Goal: Task Accomplishment & Management: Manage account settings

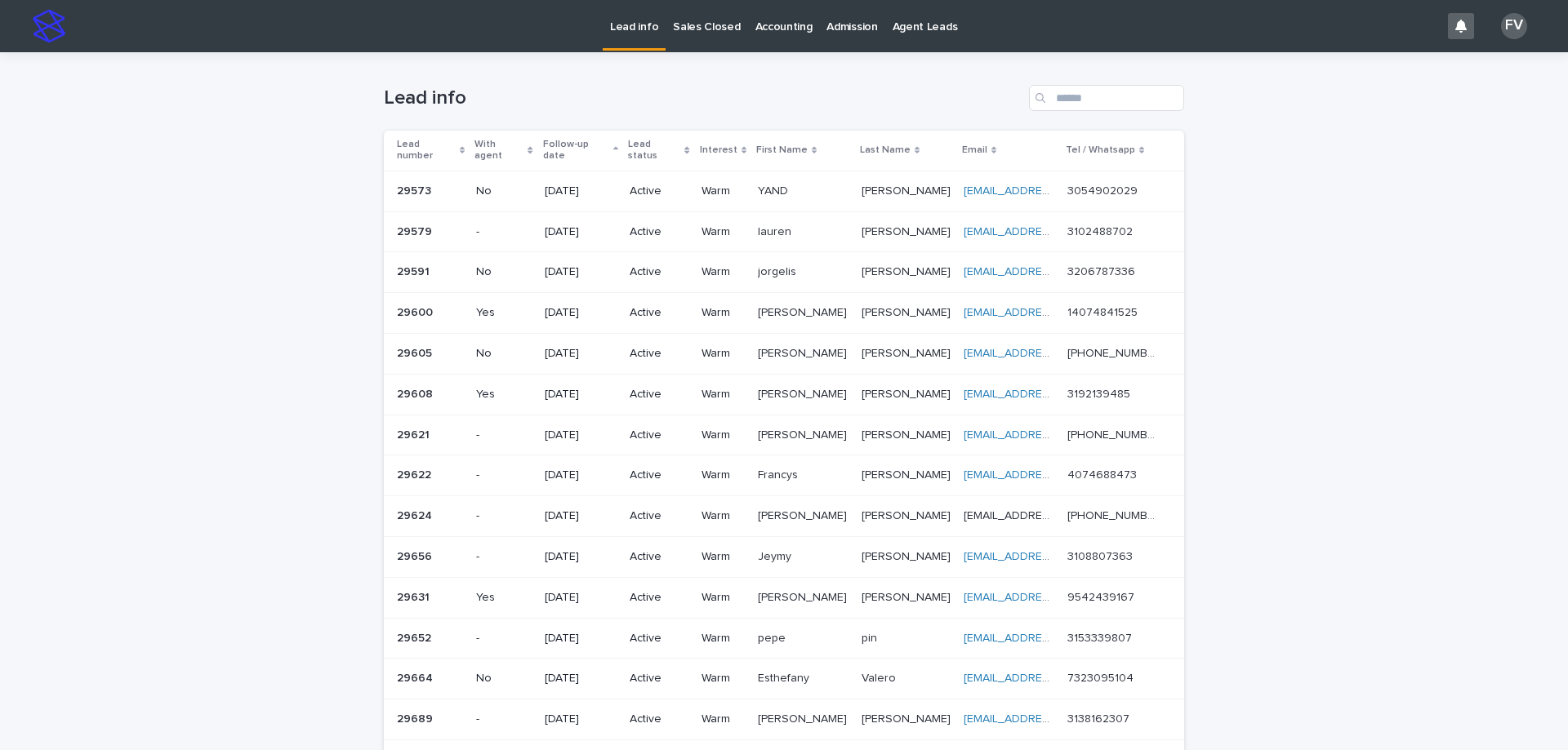
click at [692, 16] on p "Sales Closed" at bounding box center [706, 17] width 67 height 34
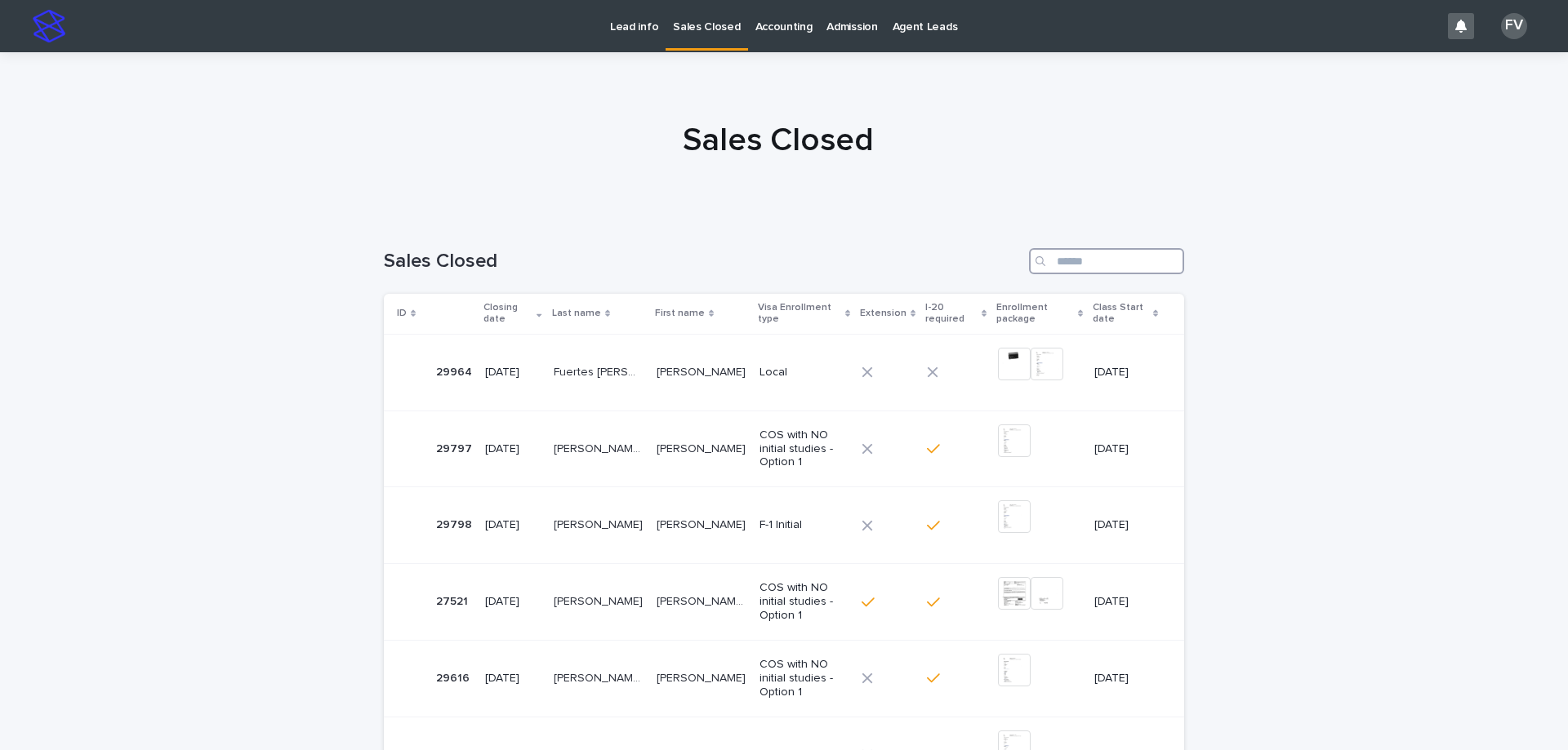
click at [1134, 257] on input "Search" at bounding box center [1106, 261] width 155 height 26
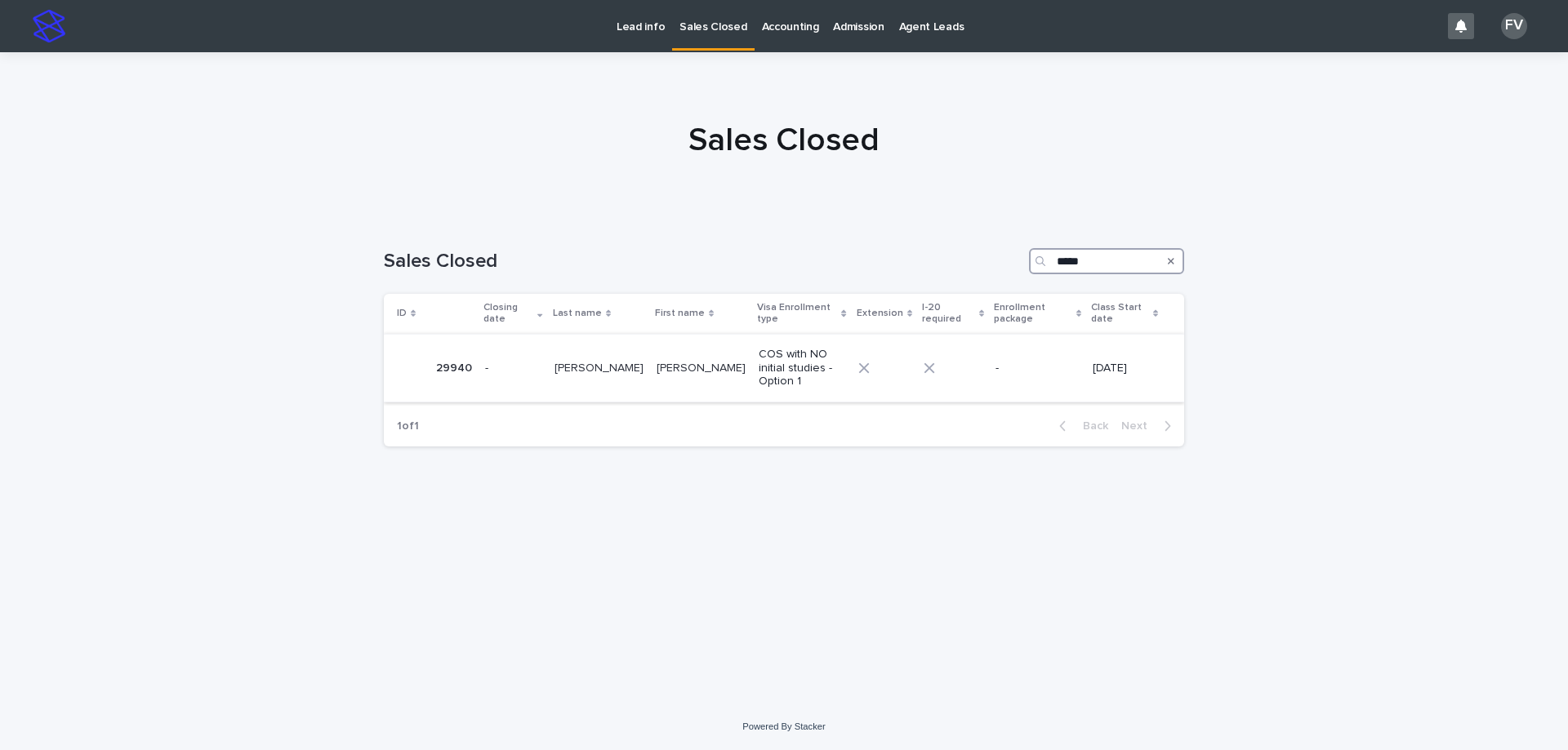
type input "*****"
click at [683, 359] on p "[PERSON_NAME]" at bounding box center [702, 367] width 93 height 17
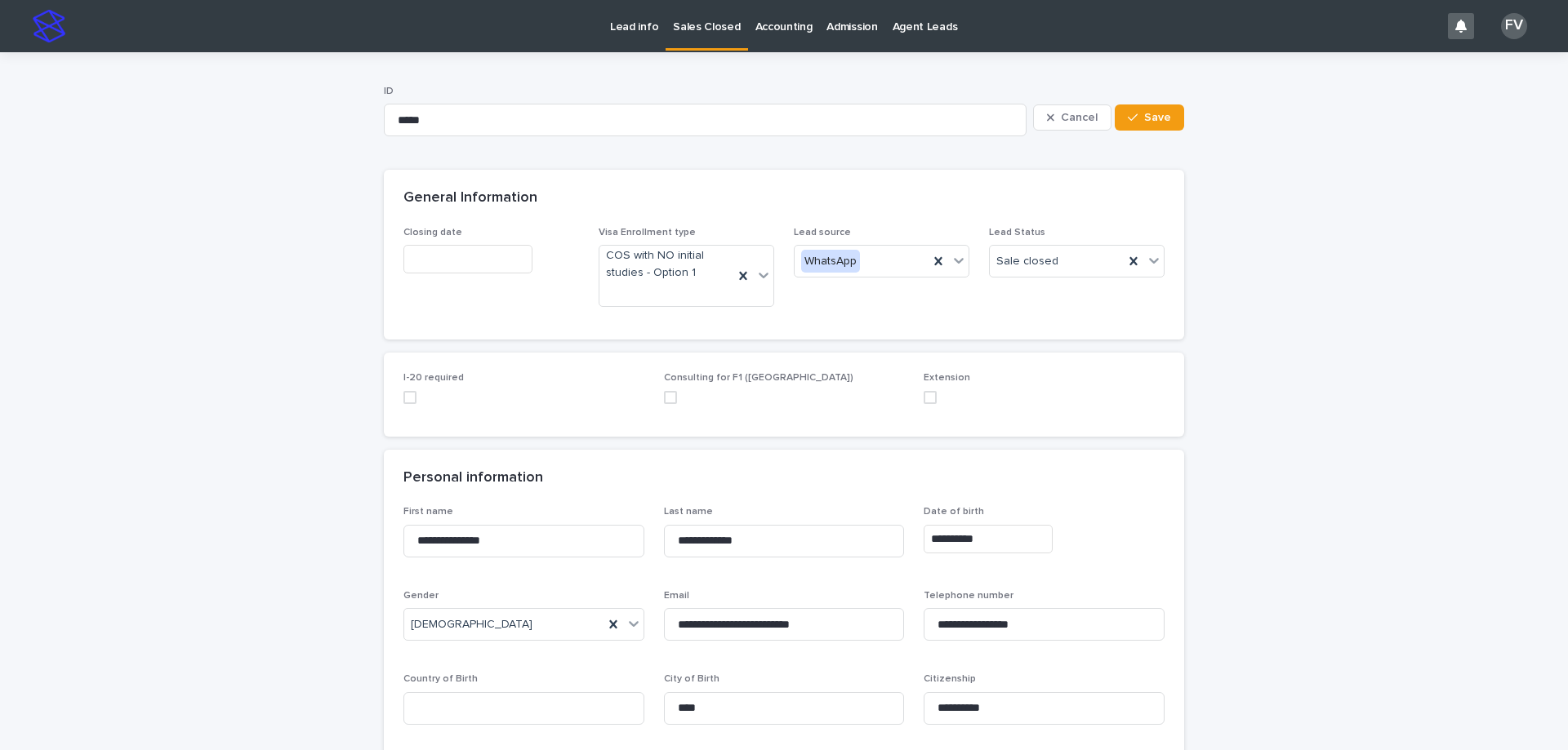
click at [469, 269] on input "text" at bounding box center [468, 259] width 129 height 29
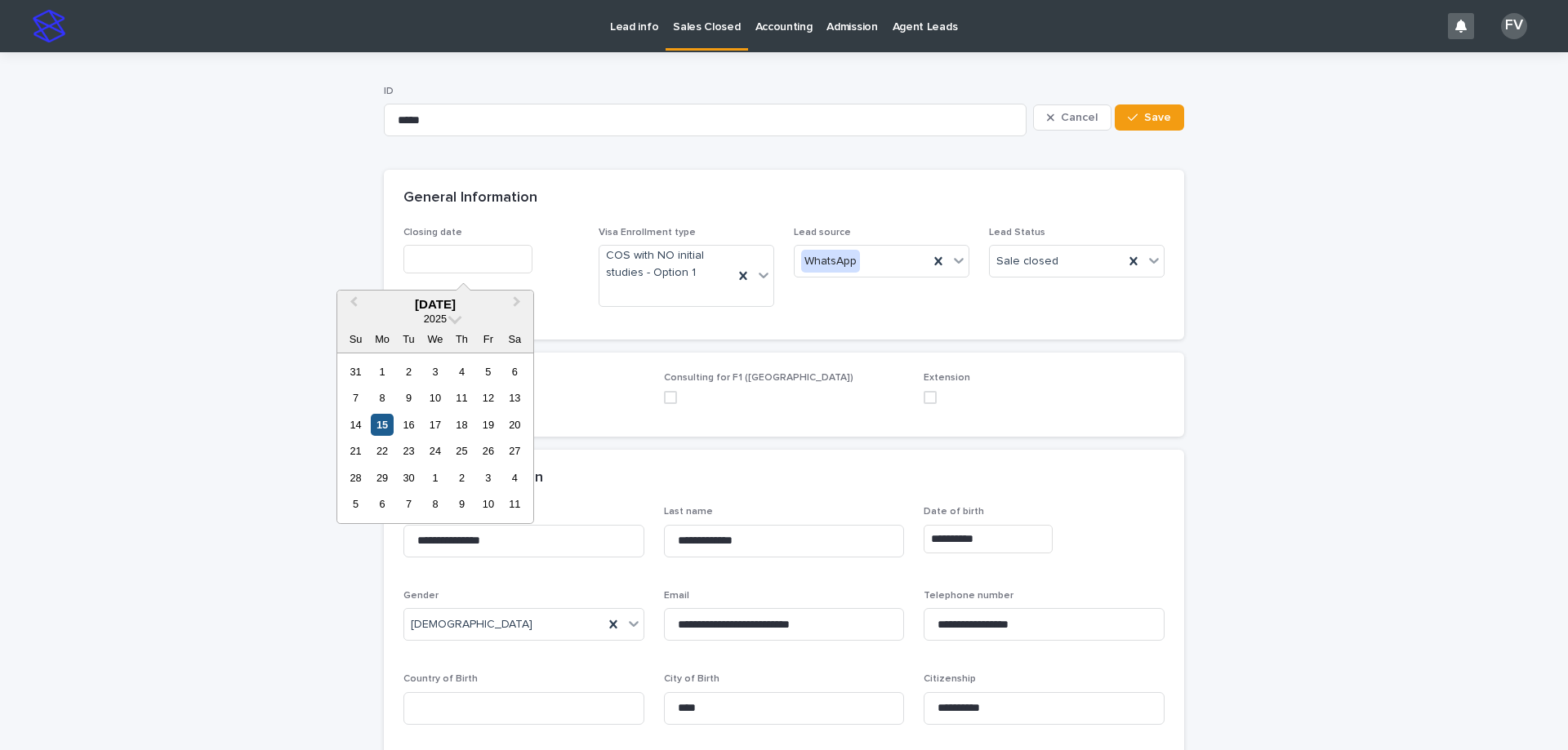
click at [375, 421] on div "15" at bounding box center [382, 424] width 22 height 22
type input "**********"
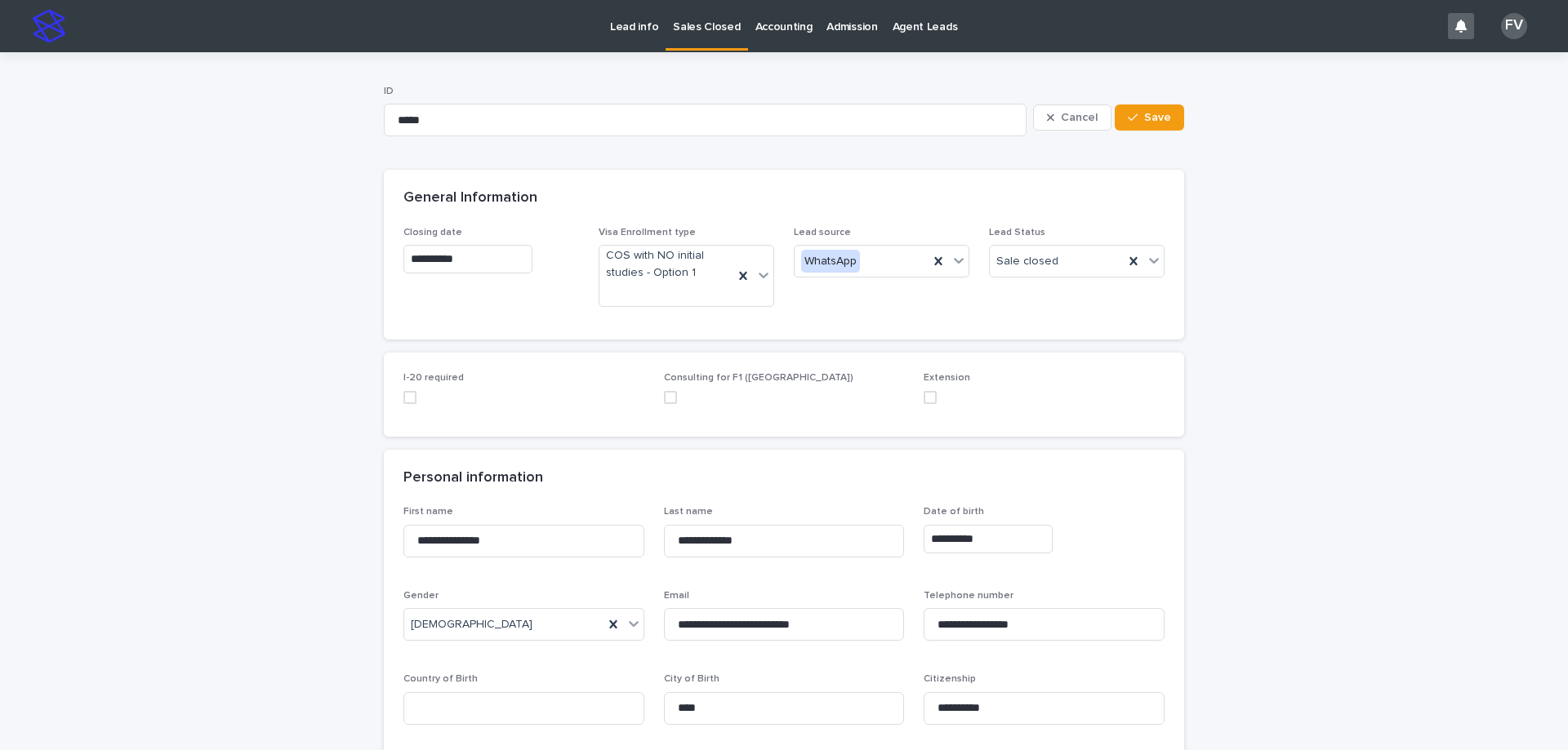
click at [403, 400] on span at bounding box center [410, 397] width 13 height 13
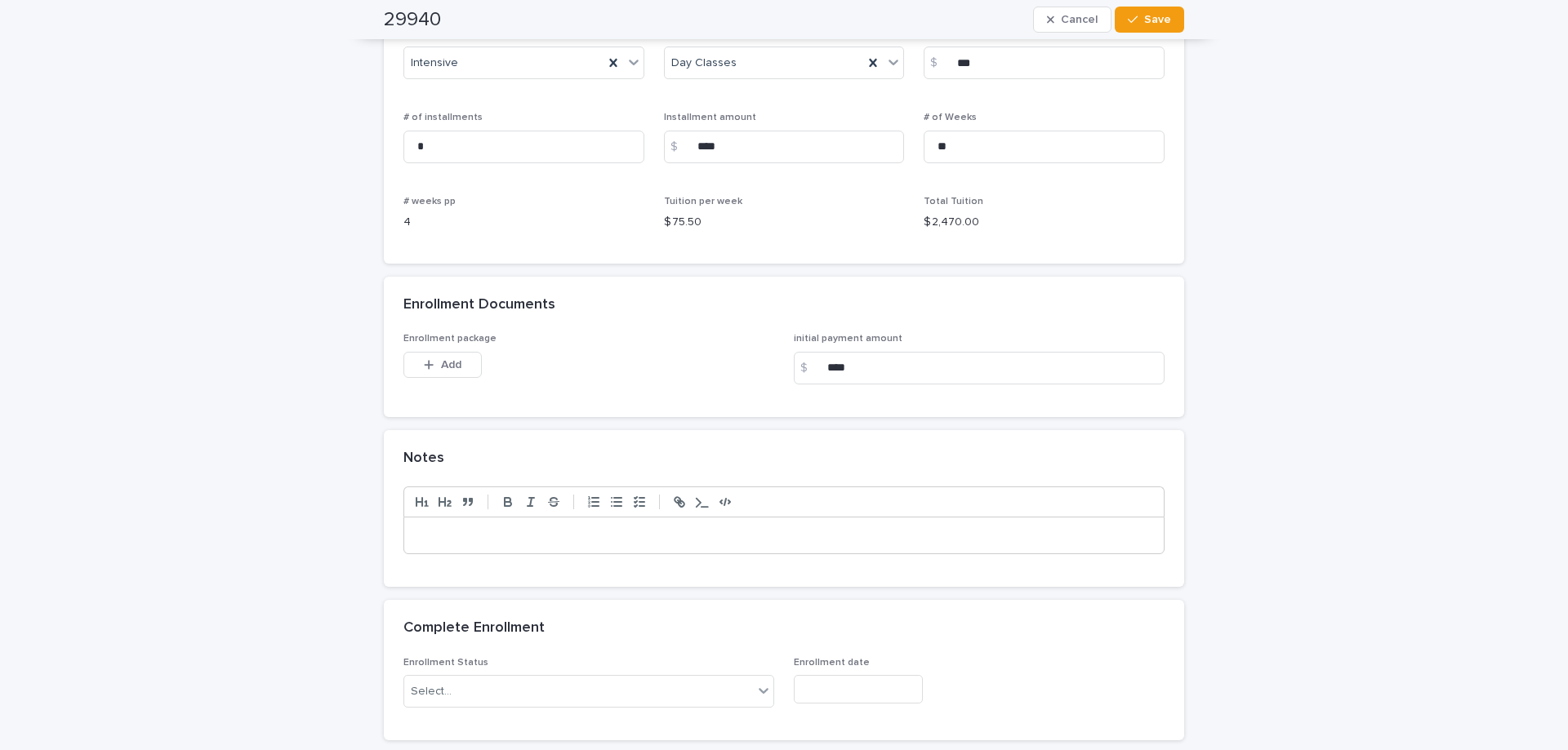
scroll to position [1388, 0]
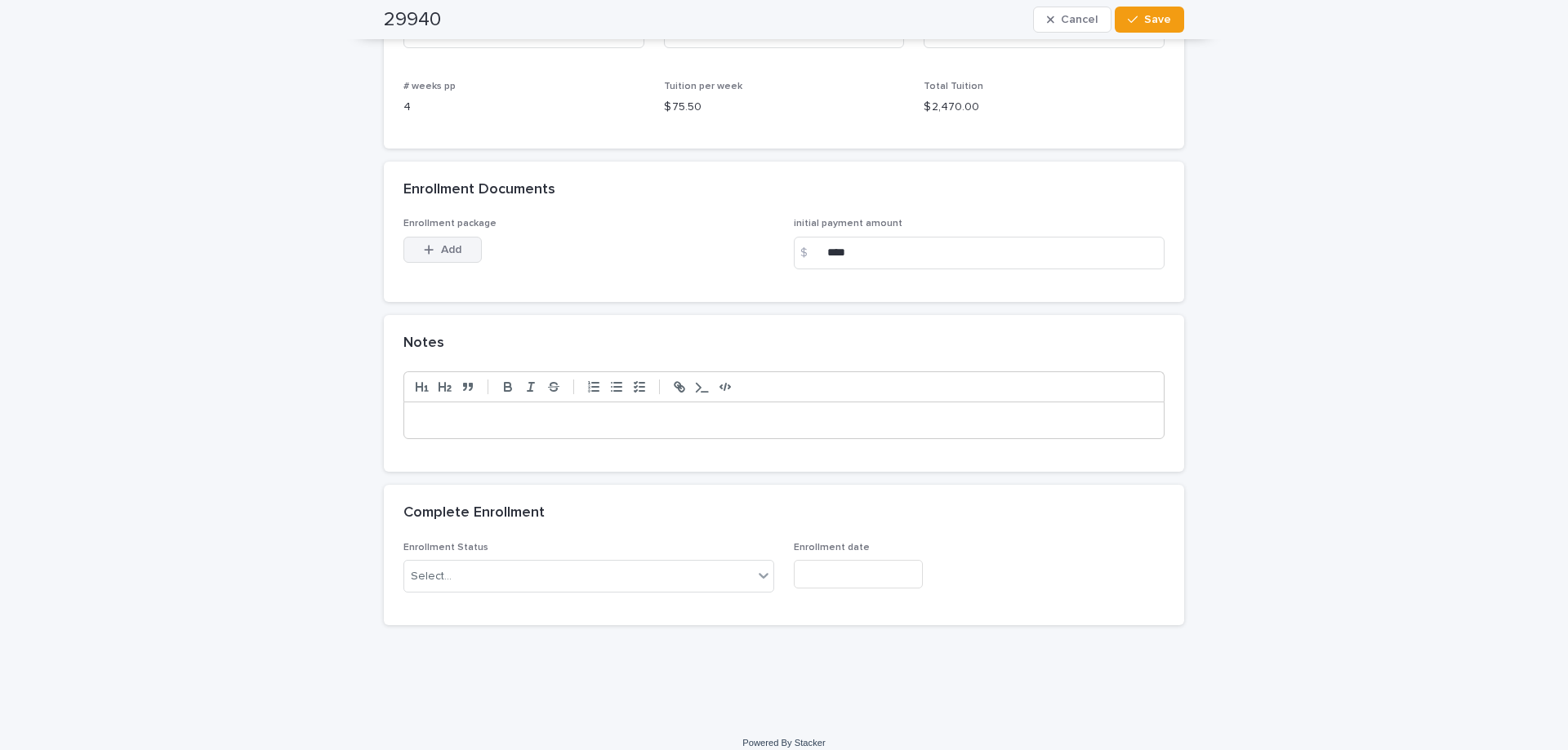
click at [442, 237] on button "Add" at bounding box center [442, 250] width 79 height 26
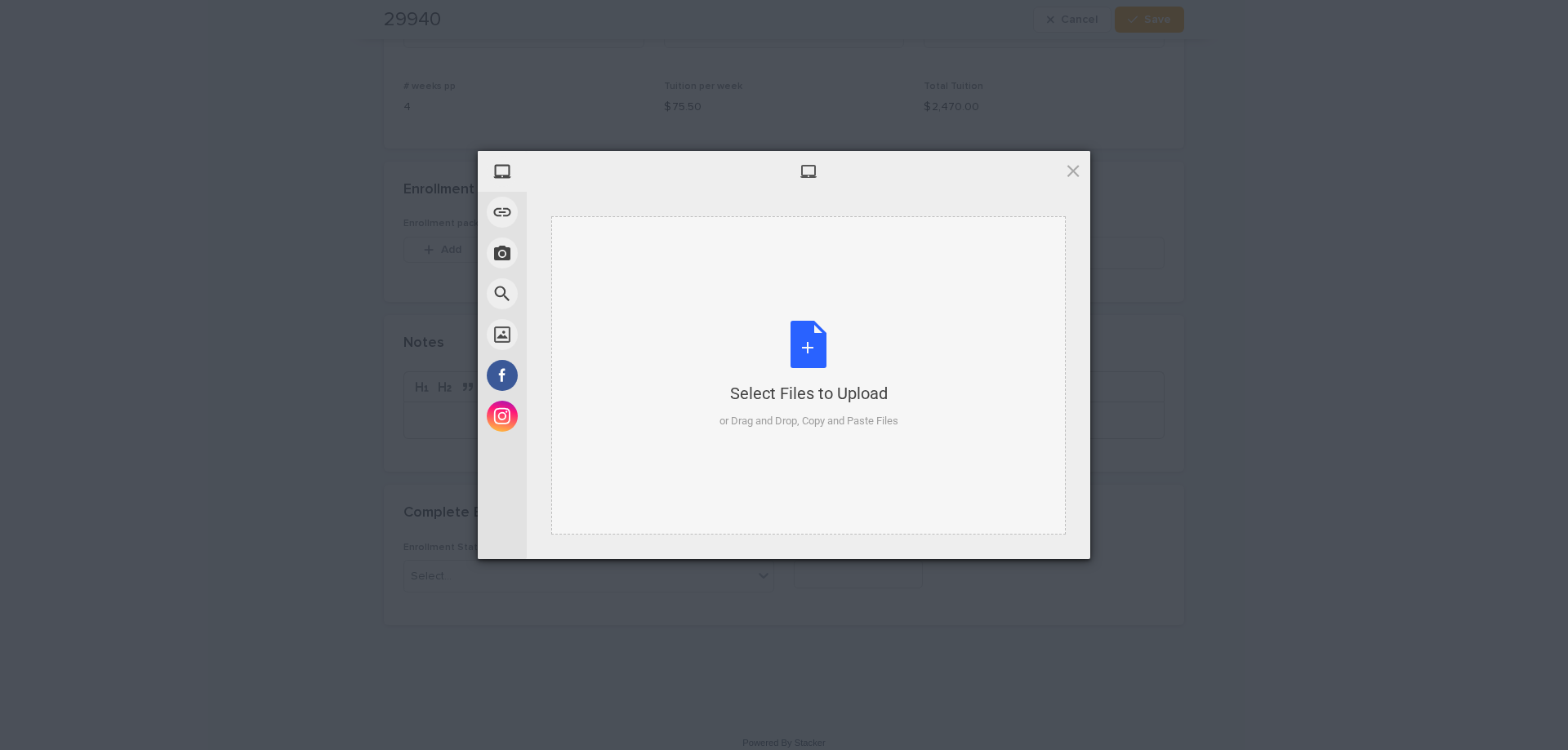
click at [788, 357] on div "Select Files to Upload or Drag and Drop, Copy and Paste Files" at bounding box center [809, 375] width 179 height 109
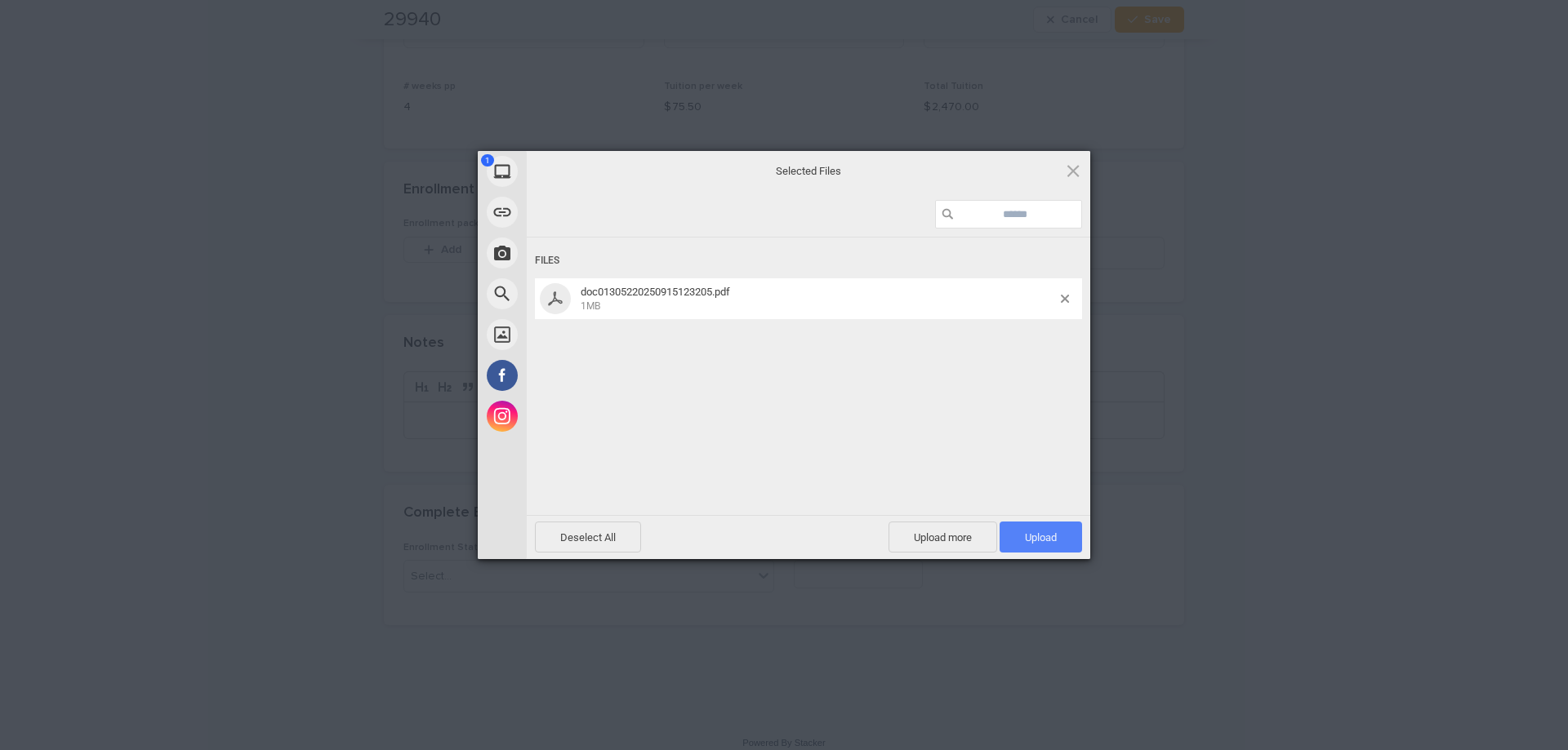
click at [1049, 531] on span "Upload 1" at bounding box center [1040, 537] width 32 height 12
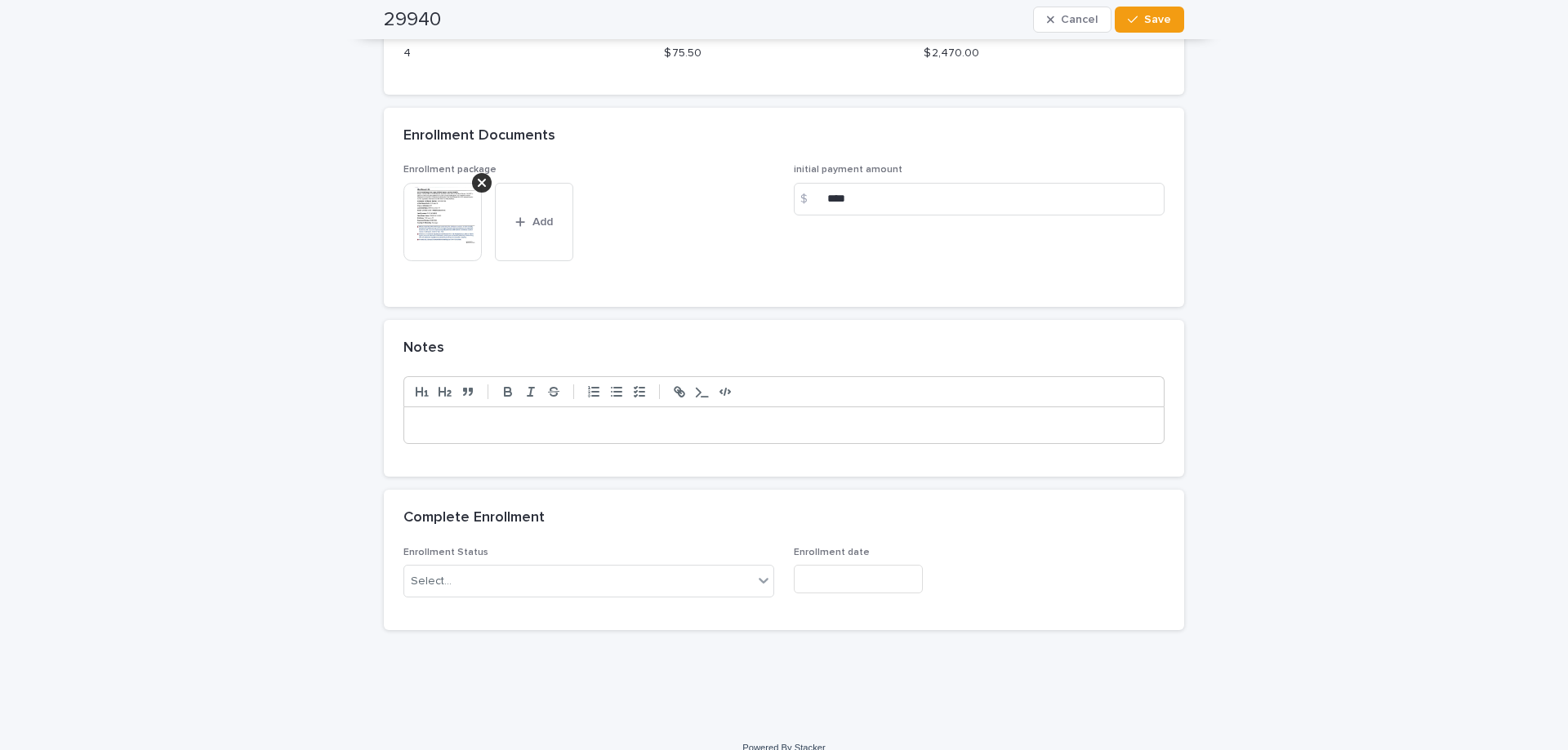
scroll to position [1462, 0]
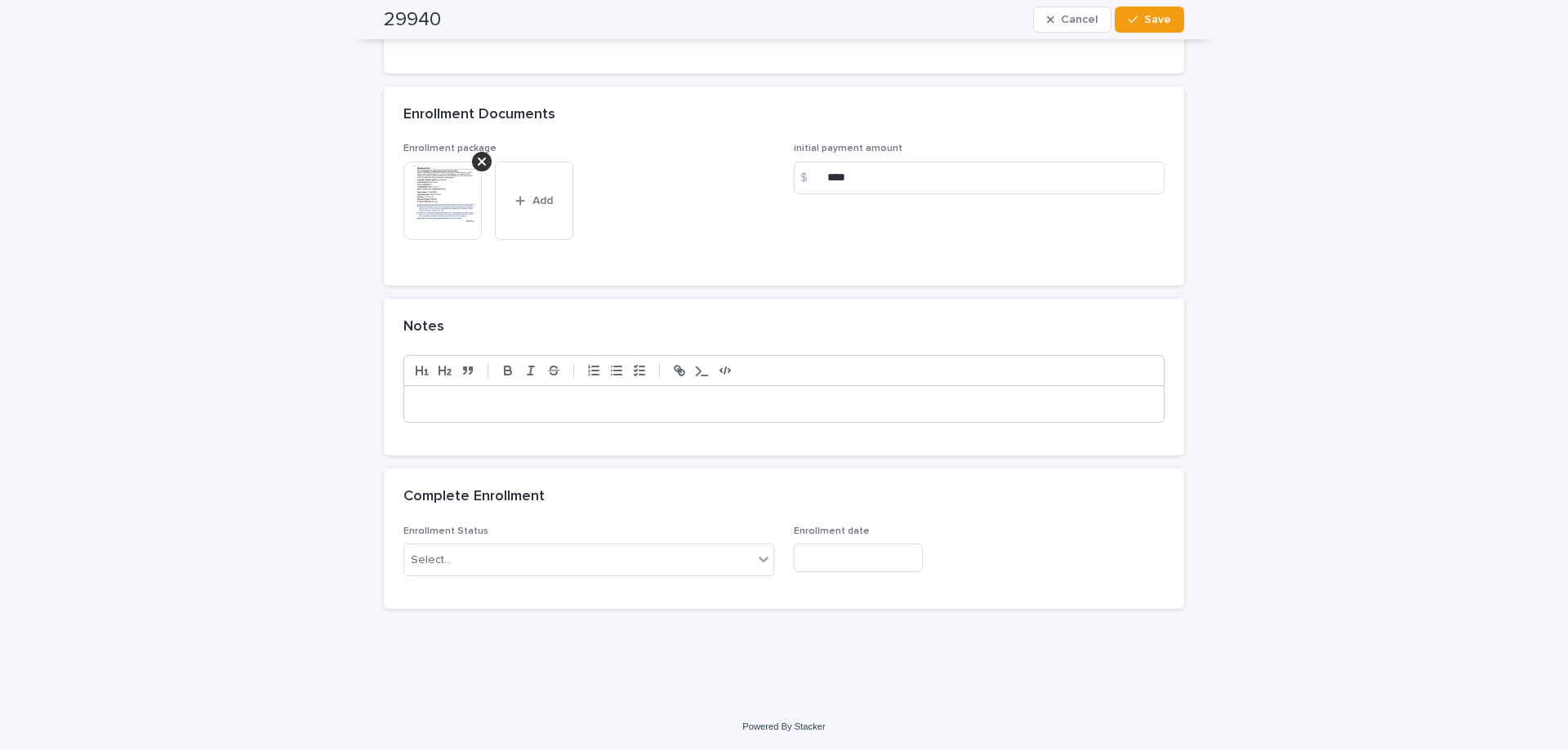
click at [481, 400] on p at bounding box center [783, 404] width 735 height 16
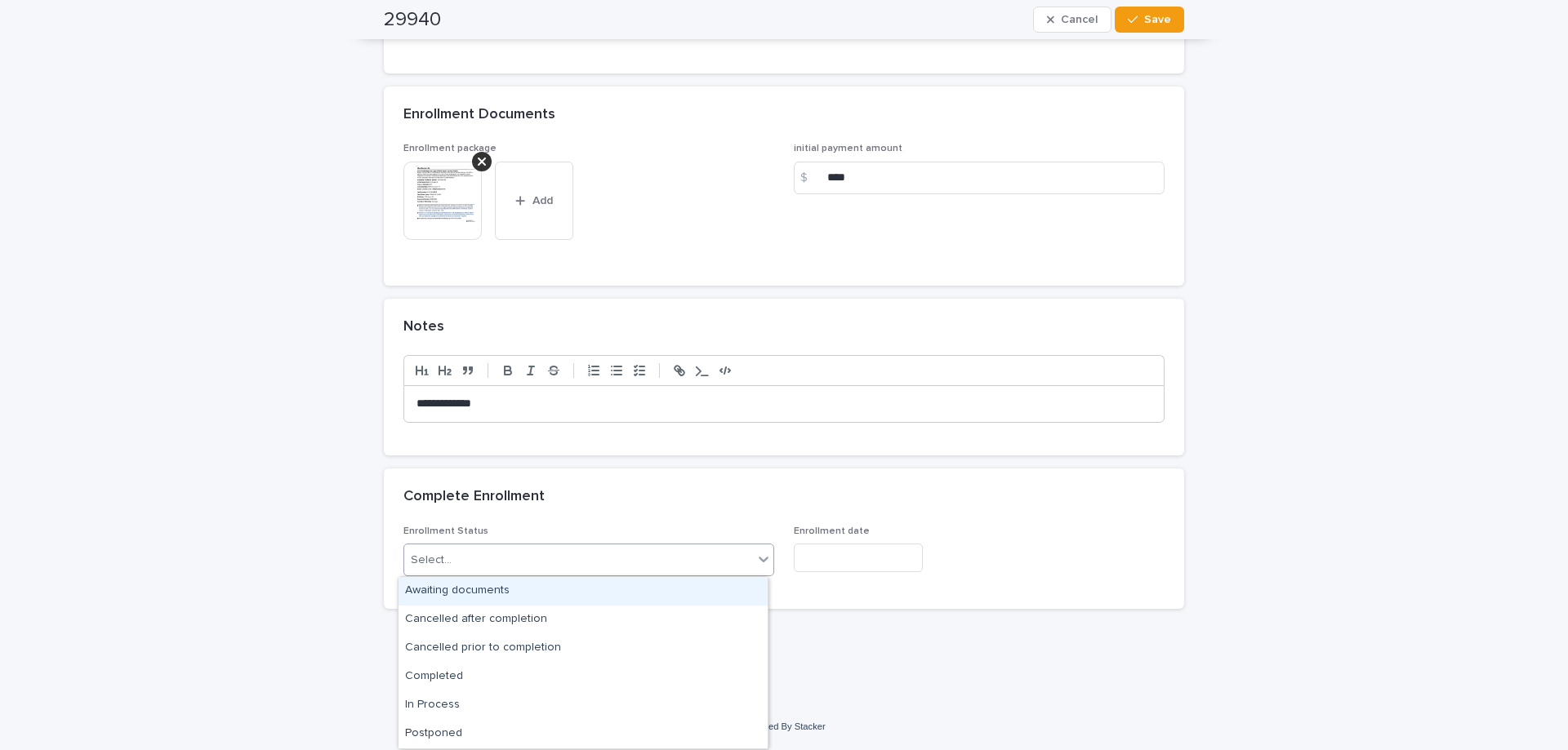
click at [496, 574] on div "Select..." at bounding box center [588, 560] width 371 height 33
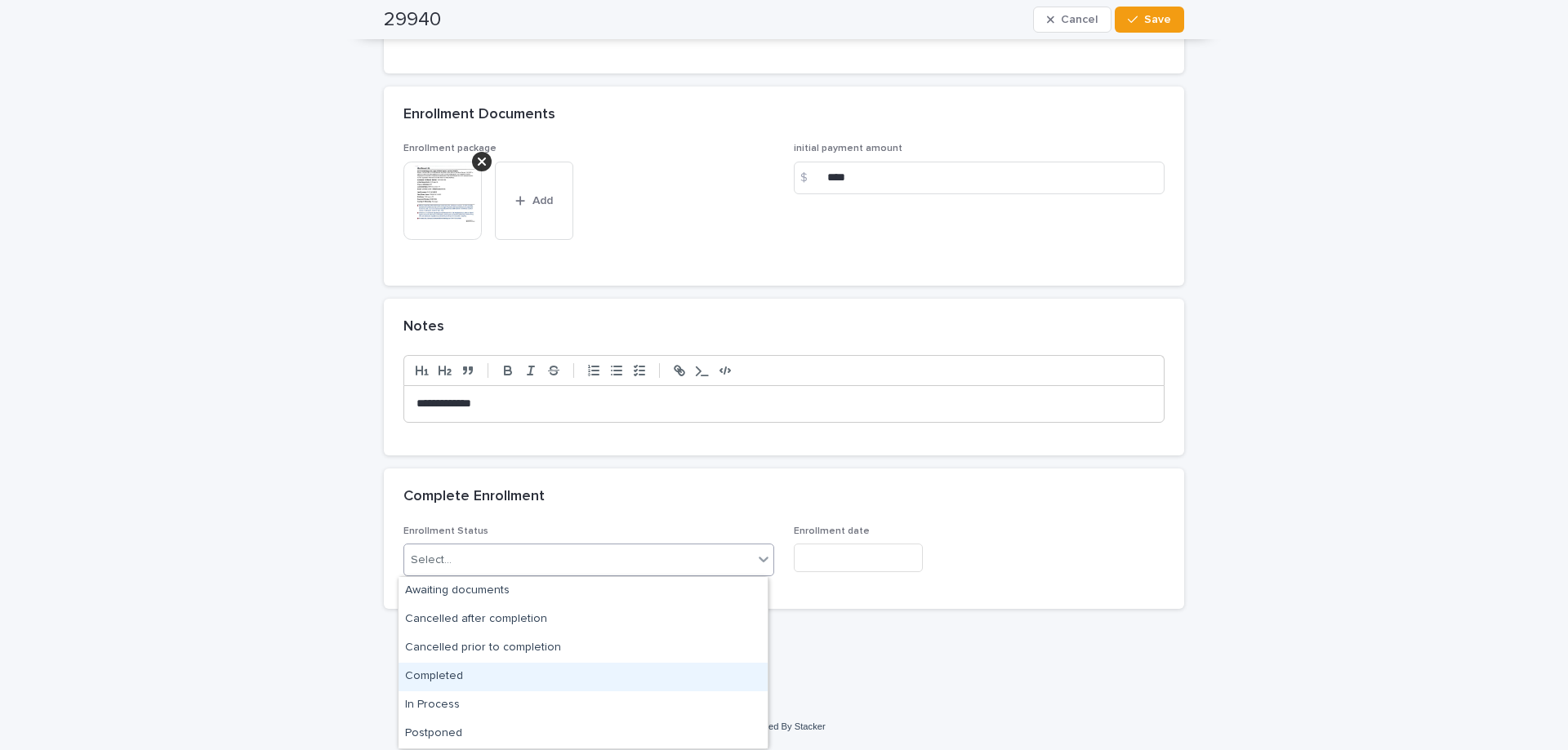
click at [487, 671] on div "Completed" at bounding box center [582, 676] width 369 height 29
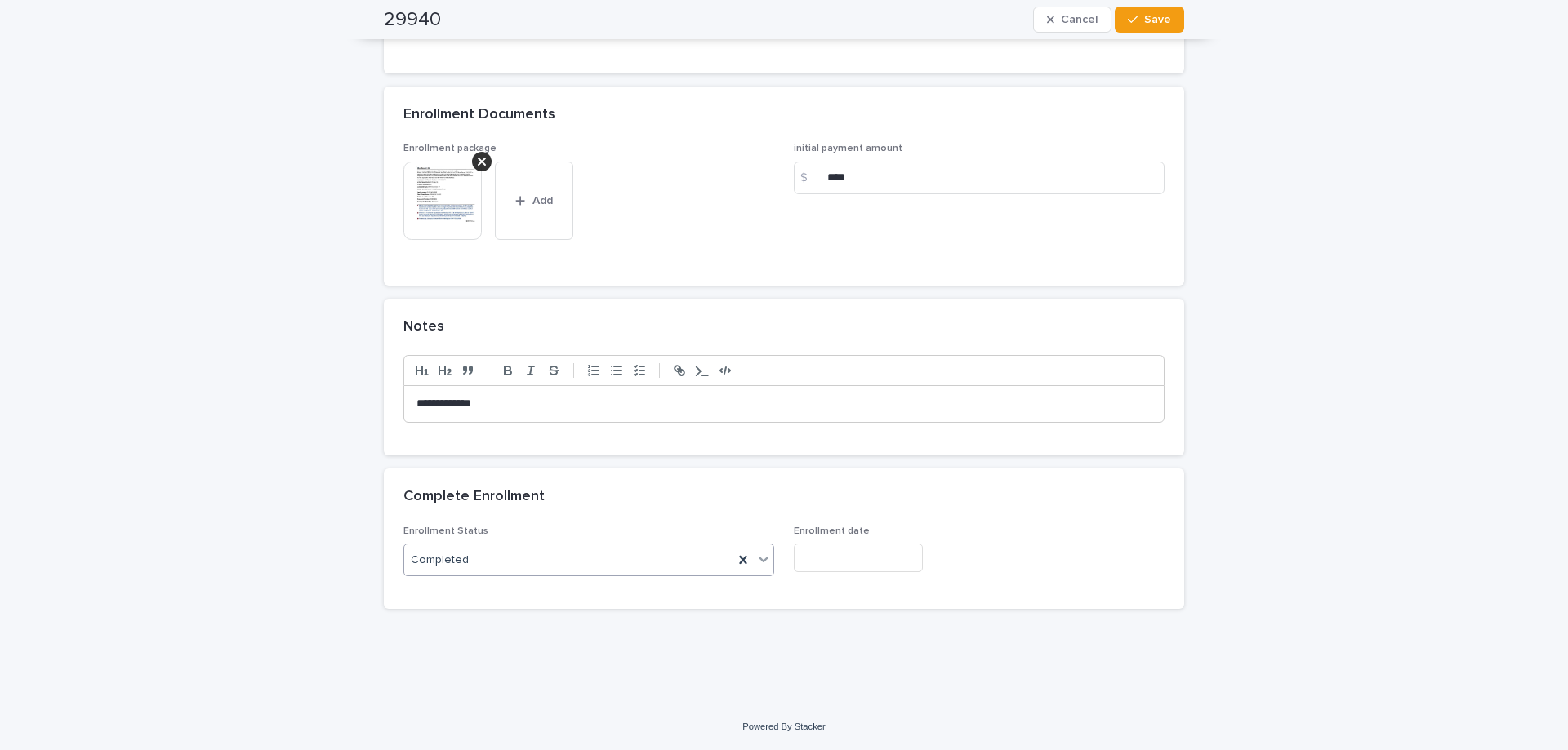
click at [880, 565] on input "text" at bounding box center [859, 558] width 129 height 29
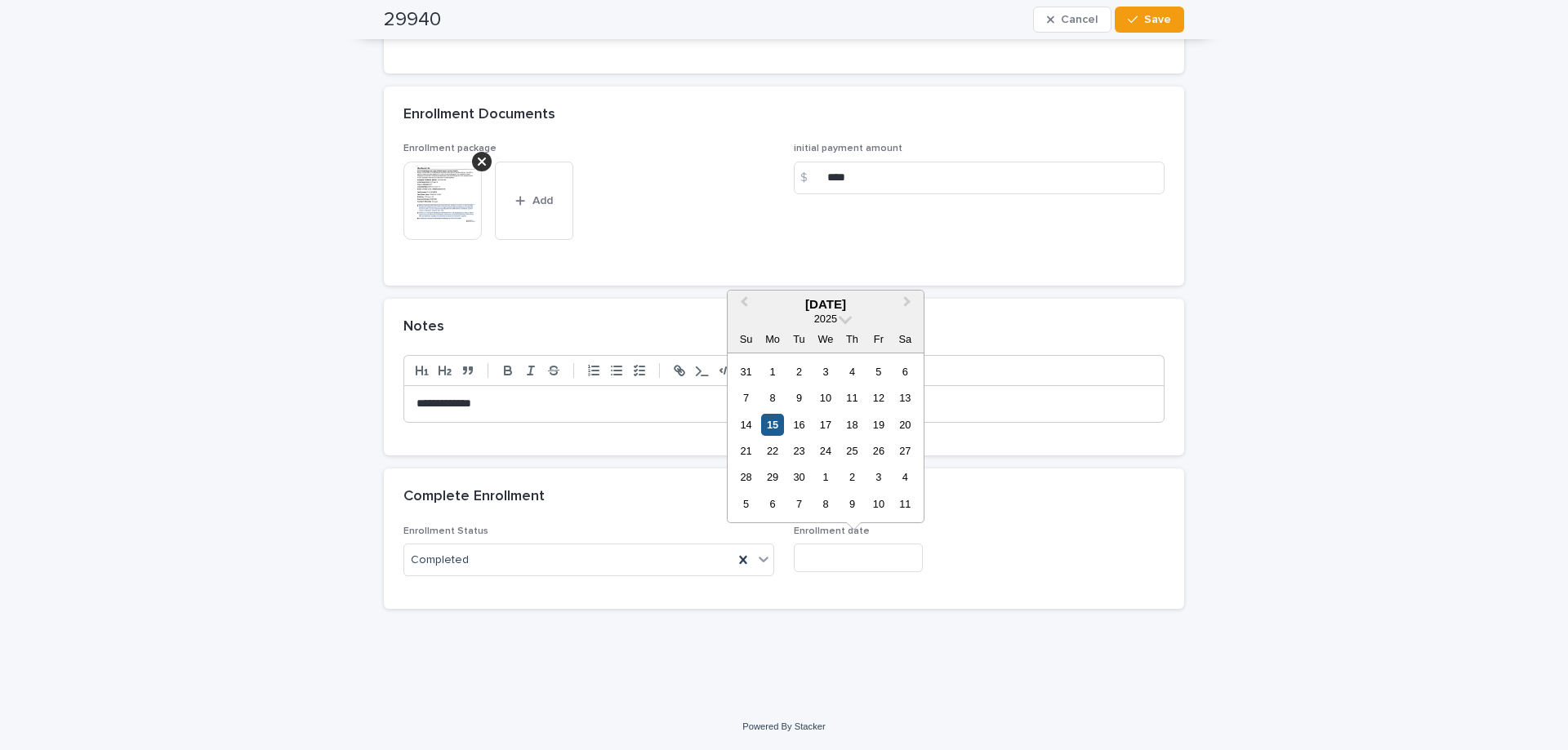
click at [776, 432] on div "15" at bounding box center [772, 424] width 22 height 22
type input "**********"
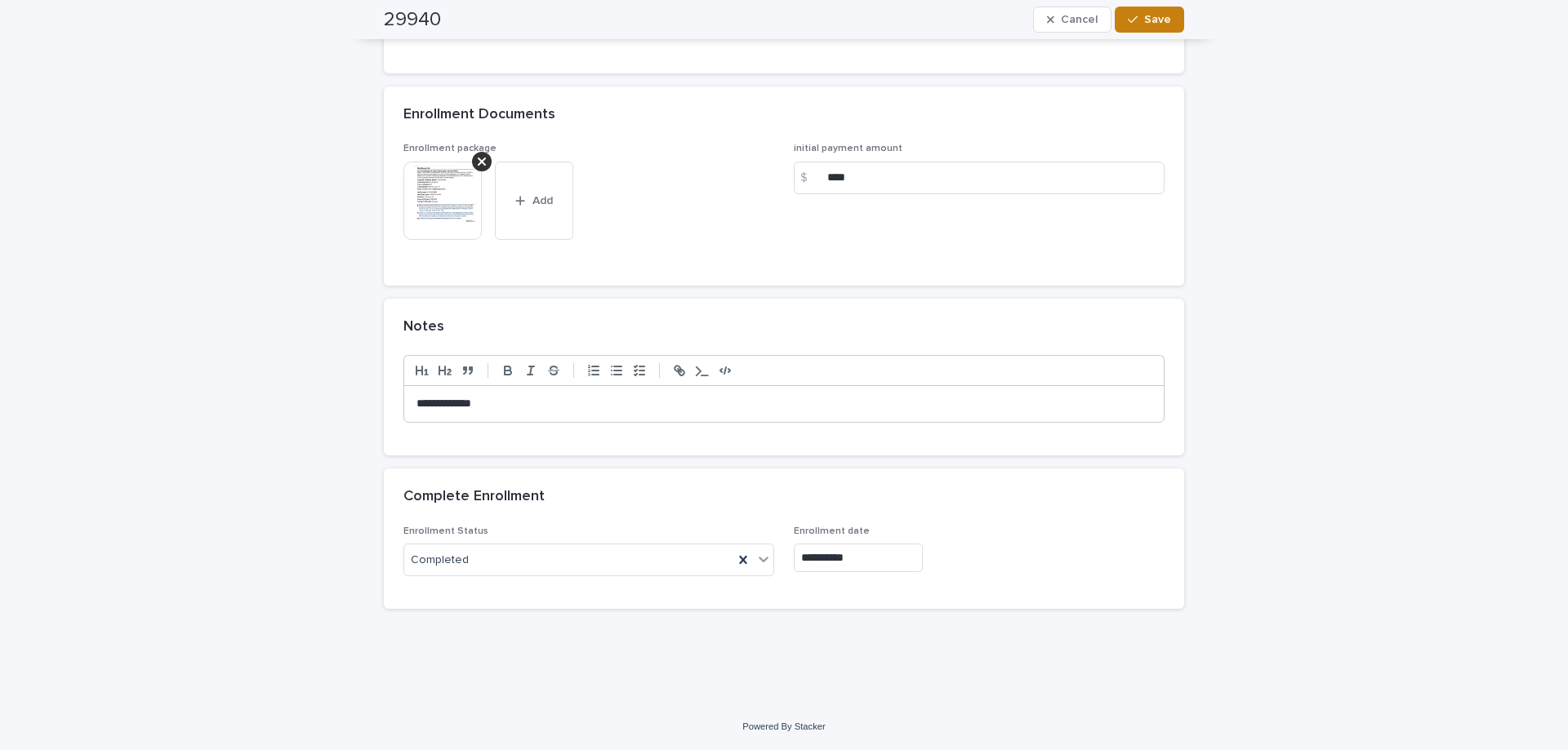
click at [1166, 15] on button "Save" at bounding box center [1149, 20] width 70 height 26
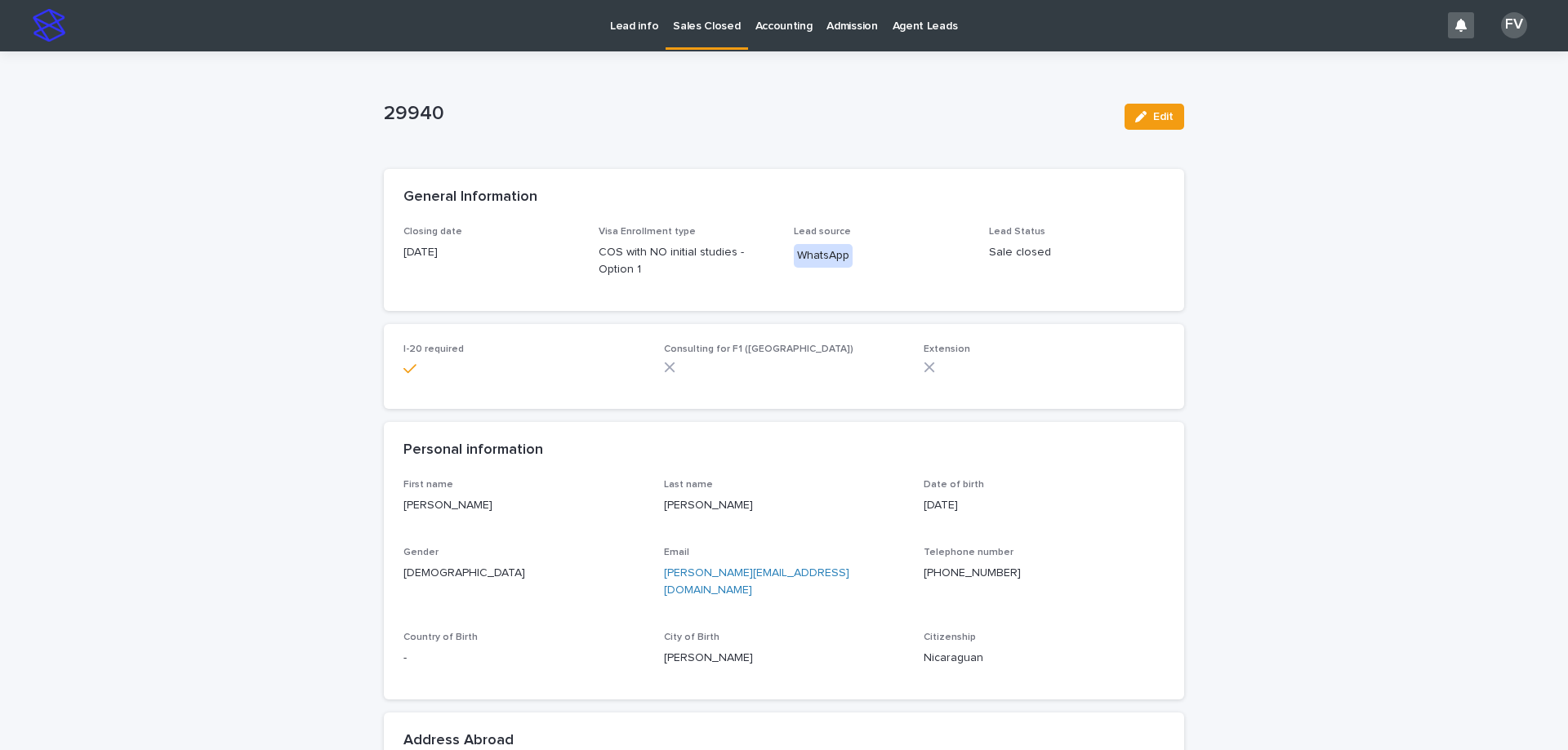
scroll to position [0, 0]
click at [687, 25] on p "Sales Closed" at bounding box center [706, 17] width 67 height 34
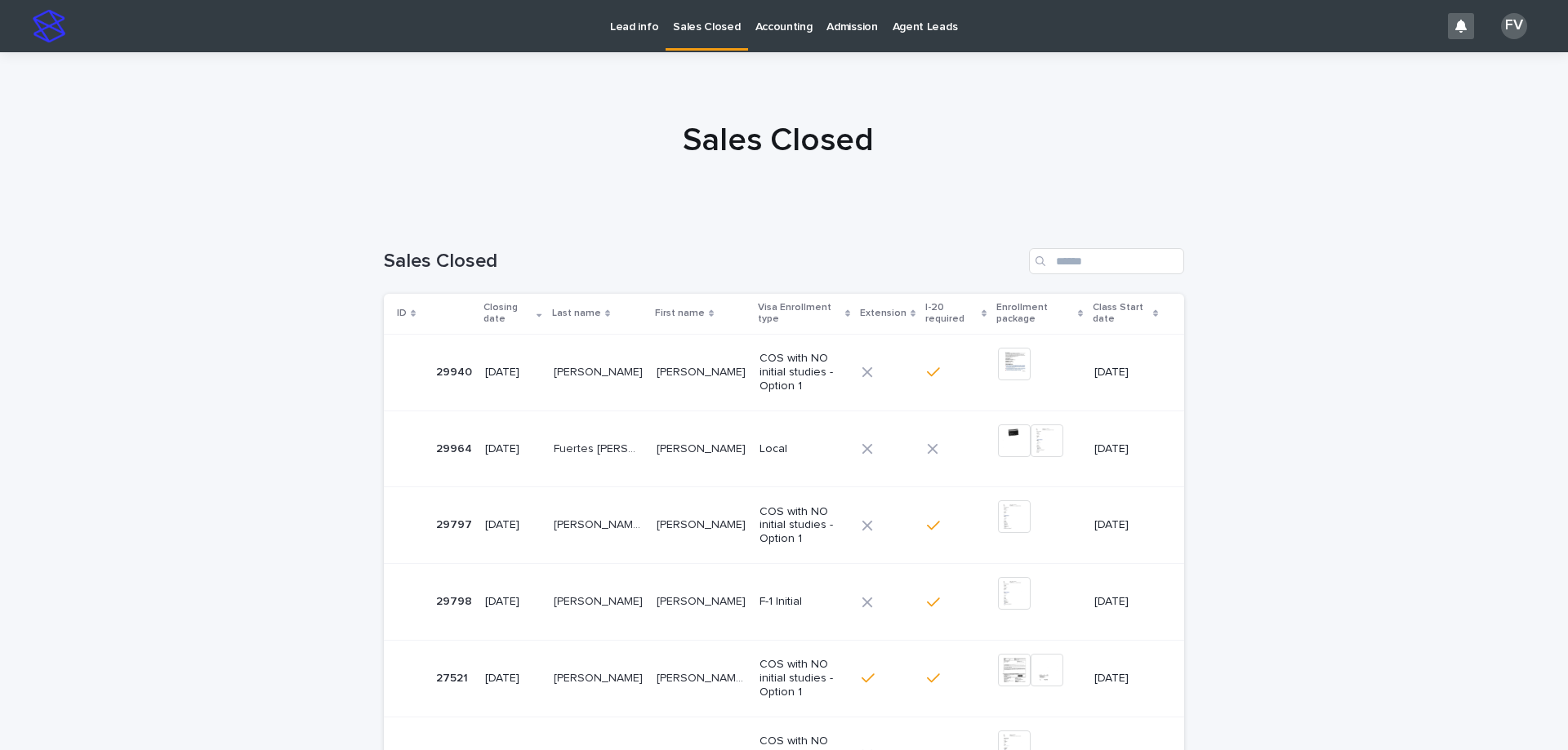
click at [614, 29] on p "Lead info" at bounding box center [634, 17] width 48 height 34
